Goal: Information Seeking & Learning: Find specific fact

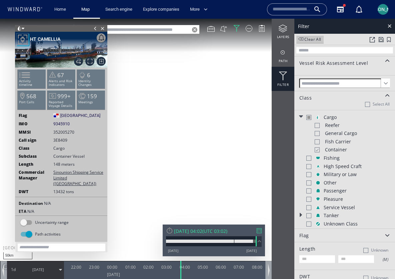
scroll to position [5, 0]
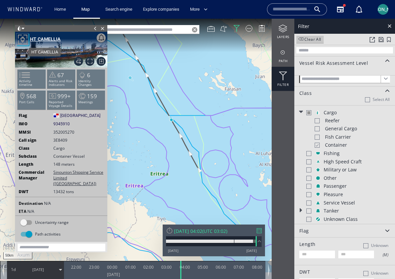
click at [37, 37] on div "HT CAMELLIA" at bounding box center [45, 39] width 31 height 8
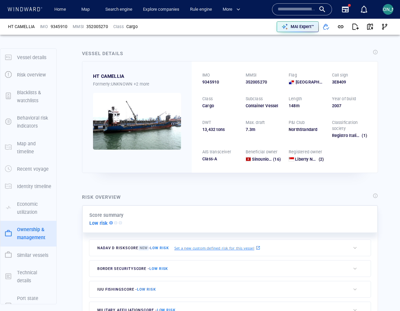
scroll to position [19, 0]
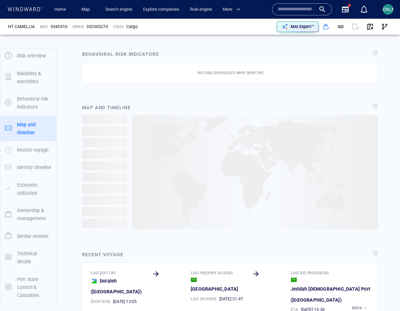
scroll to position [412, 0]
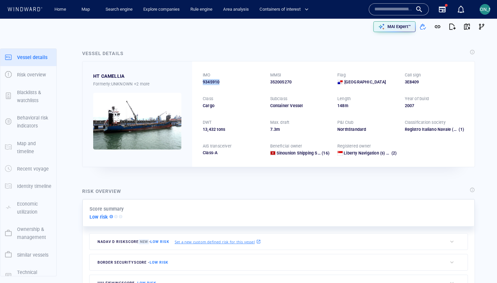
drag, startPoint x: 223, startPoint y: 83, endPoint x: 201, endPoint y: 83, distance: 21.7
click at [201, 83] on div "IMO 9345910 MMSI 352005270 Flag Panama Call sign 3E8409 Class Cargo Subclass Co…" at bounding box center [333, 113] width 282 height 105
copy span "9345910"
